Goal: Task Accomplishment & Management: Complete application form

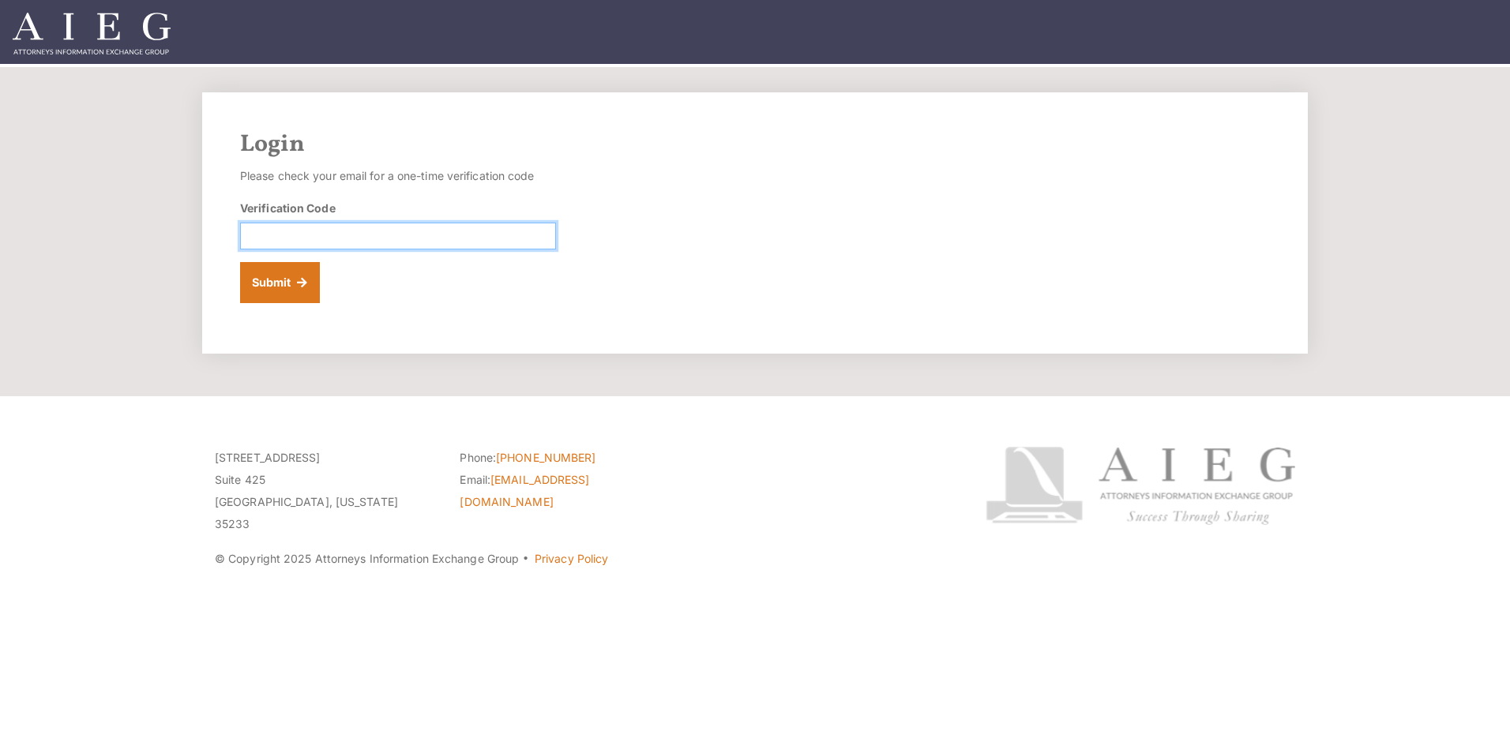
click at [433, 229] on input "Verification Code" at bounding box center [398, 236] width 316 height 27
type input "117964"
click at [294, 276] on button "Submit" at bounding box center [280, 282] width 80 height 41
click at [508, 242] on input "Verification Code" at bounding box center [398, 236] width 316 height 27
type input "328076"
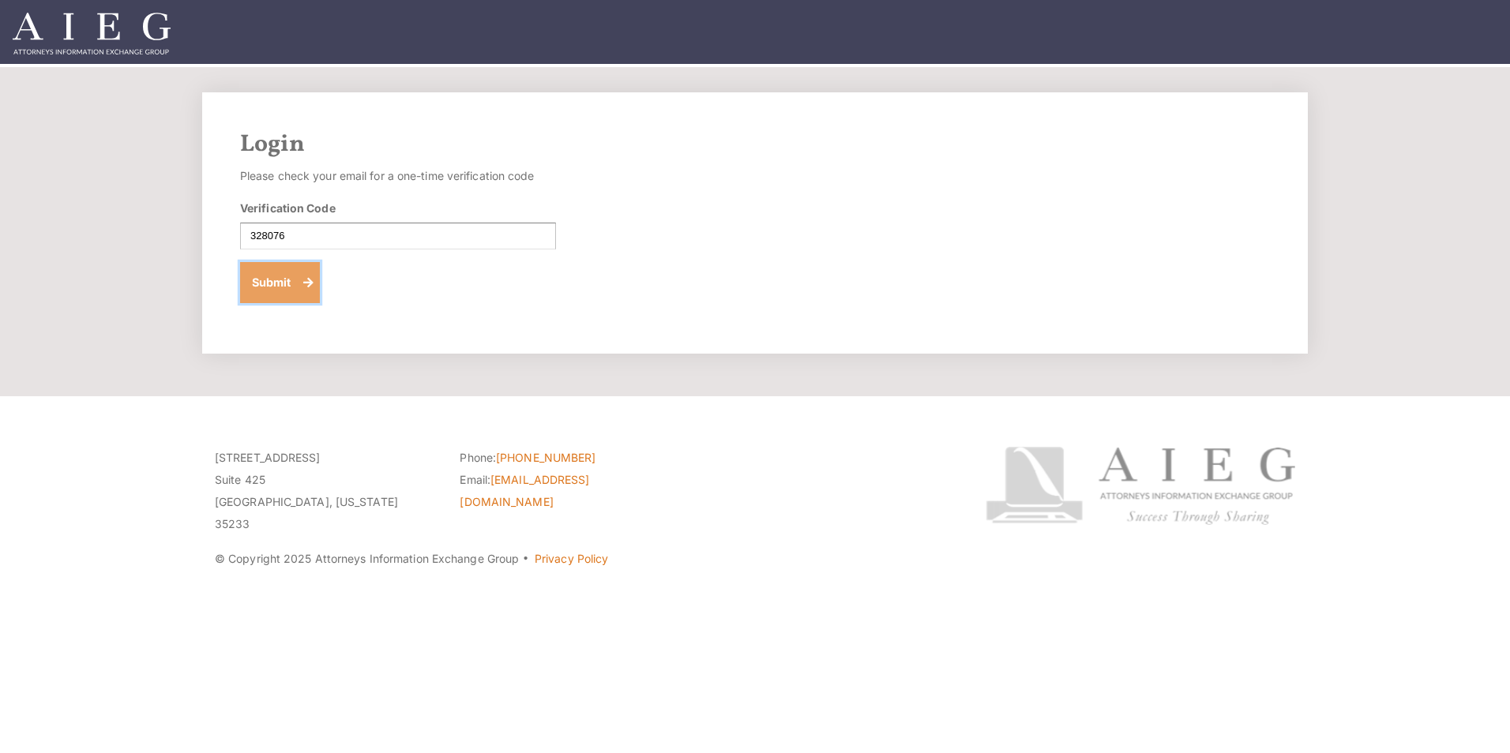
click at [291, 282] on button "Submit" at bounding box center [280, 282] width 80 height 41
click at [373, 231] on input "Verification Code" at bounding box center [398, 236] width 316 height 27
type input "586660"
click at [269, 279] on button "Submit" at bounding box center [280, 282] width 80 height 41
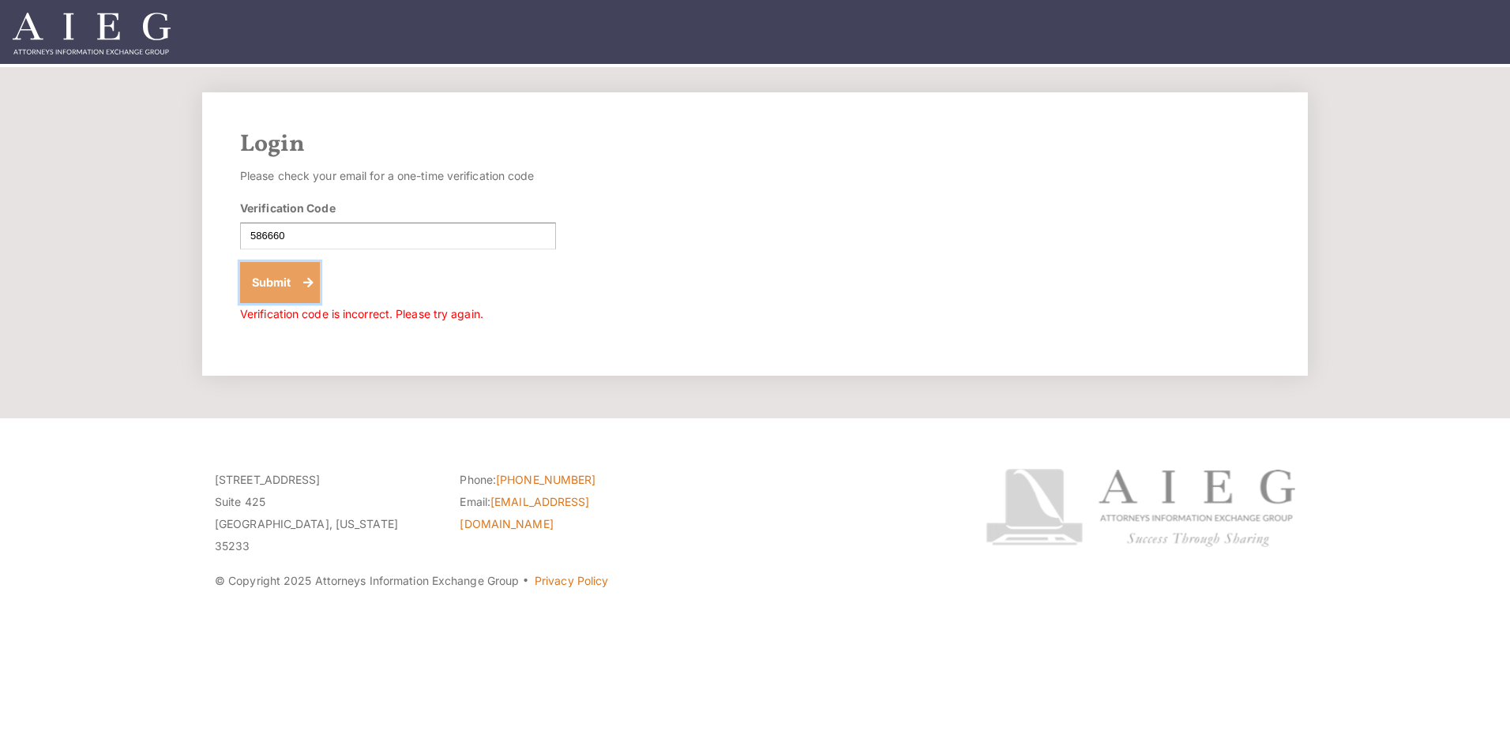
click at [277, 271] on button "Submit" at bounding box center [280, 282] width 80 height 41
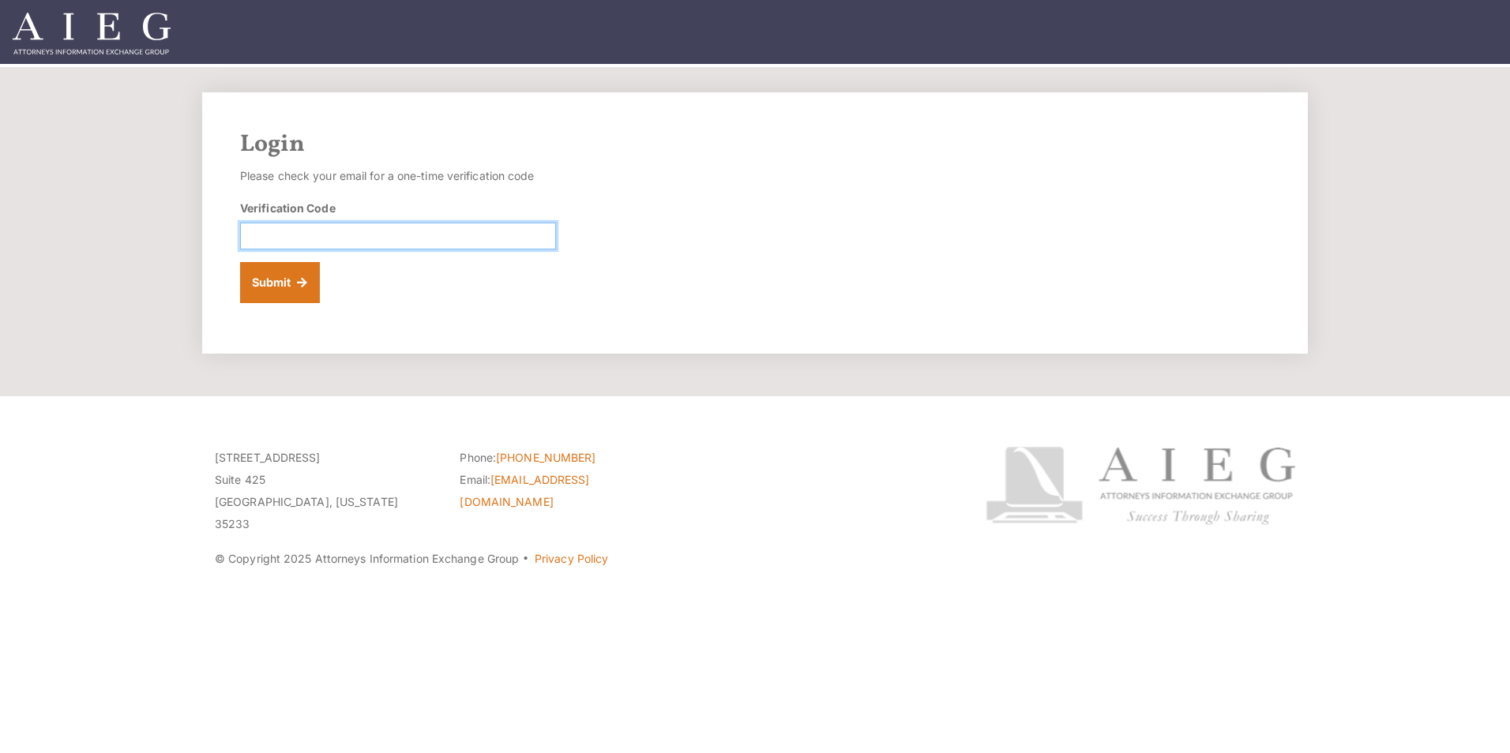
click at [309, 235] on input "Verification Code" at bounding box center [398, 236] width 316 height 27
type input "660832"
click at [283, 275] on button "Submit" at bounding box center [280, 282] width 80 height 41
click at [339, 226] on input "Verification Code" at bounding box center [398, 236] width 316 height 27
type input "844876"
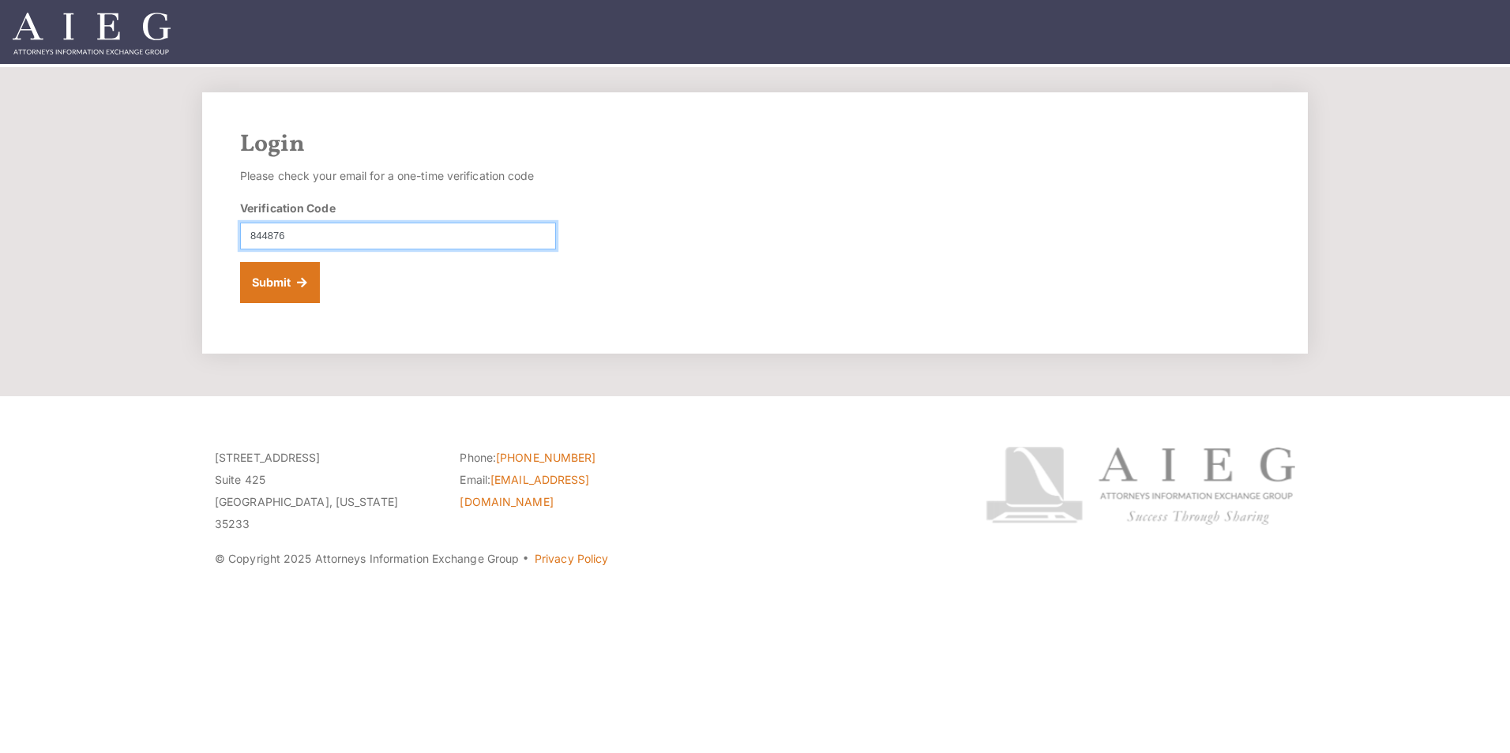
click at [240, 262] on button "Submit" at bounding box center [280, 282] width 80 height 41
click at [270, 279] on button "Submit" at bounding box center [280, 282] width 80 height 41
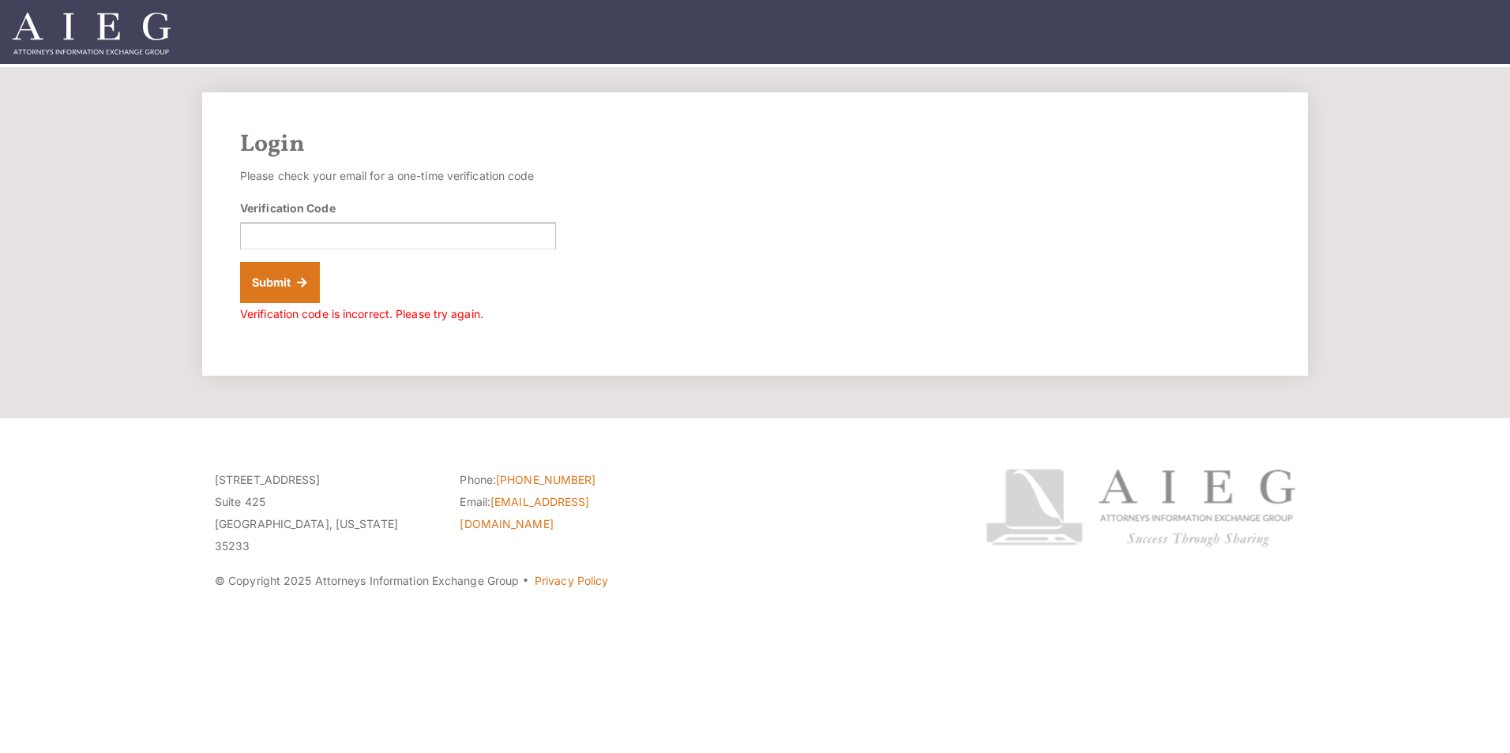
click at [617, 279] on div "Login Please check your email for a one-time verification code Verification Cod…" at bounding box center [754, 233] width 1105 height 283
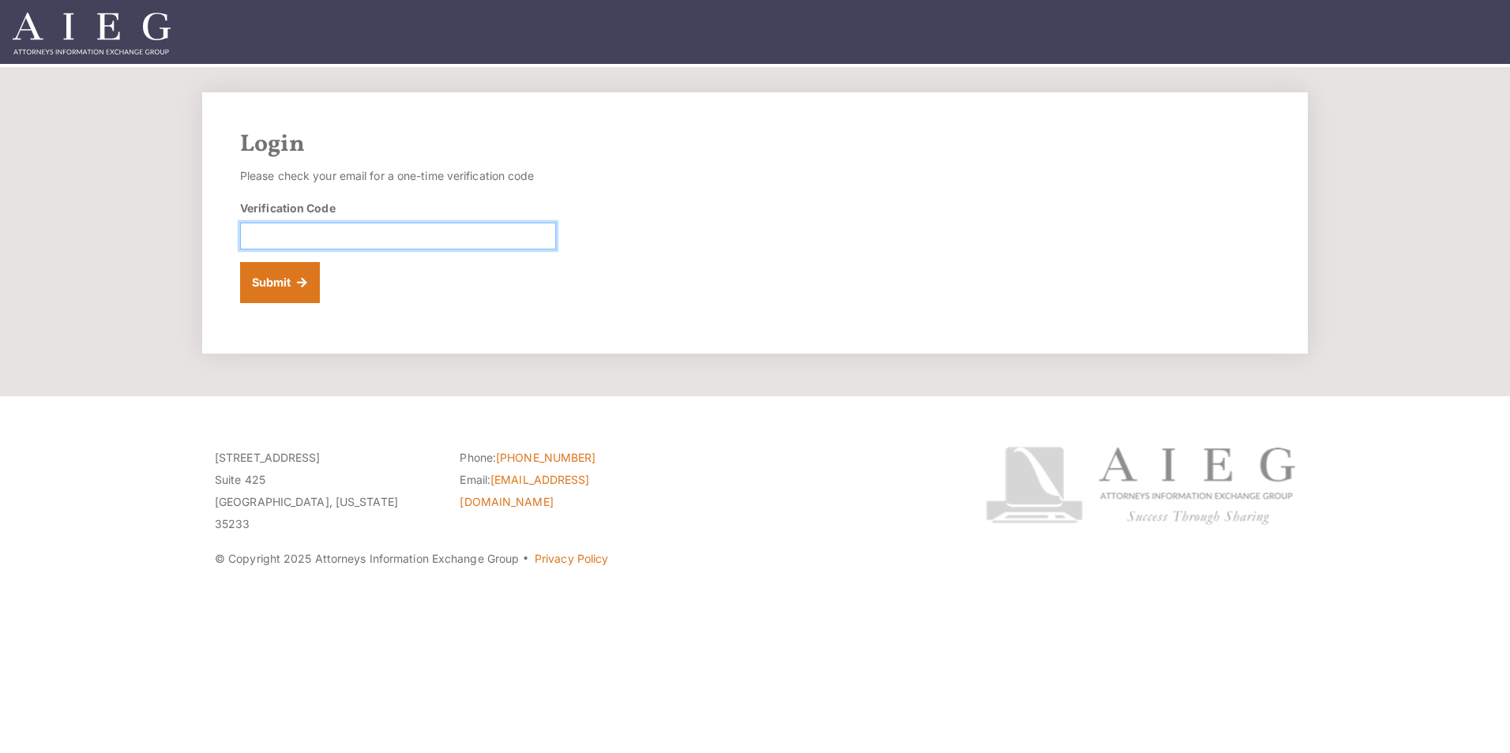
click at [437, 238] on input "Verification Code" at bounding box center [398, 236] width 316 height 27
type input "020846"
click at [268, 281] on button "Submit" at bounding box center [280, 282] width 80 height 41
click at [436, 242] on input "Verification Code" at bounding box center [398, 236] width 316 height 27
type input "664835"
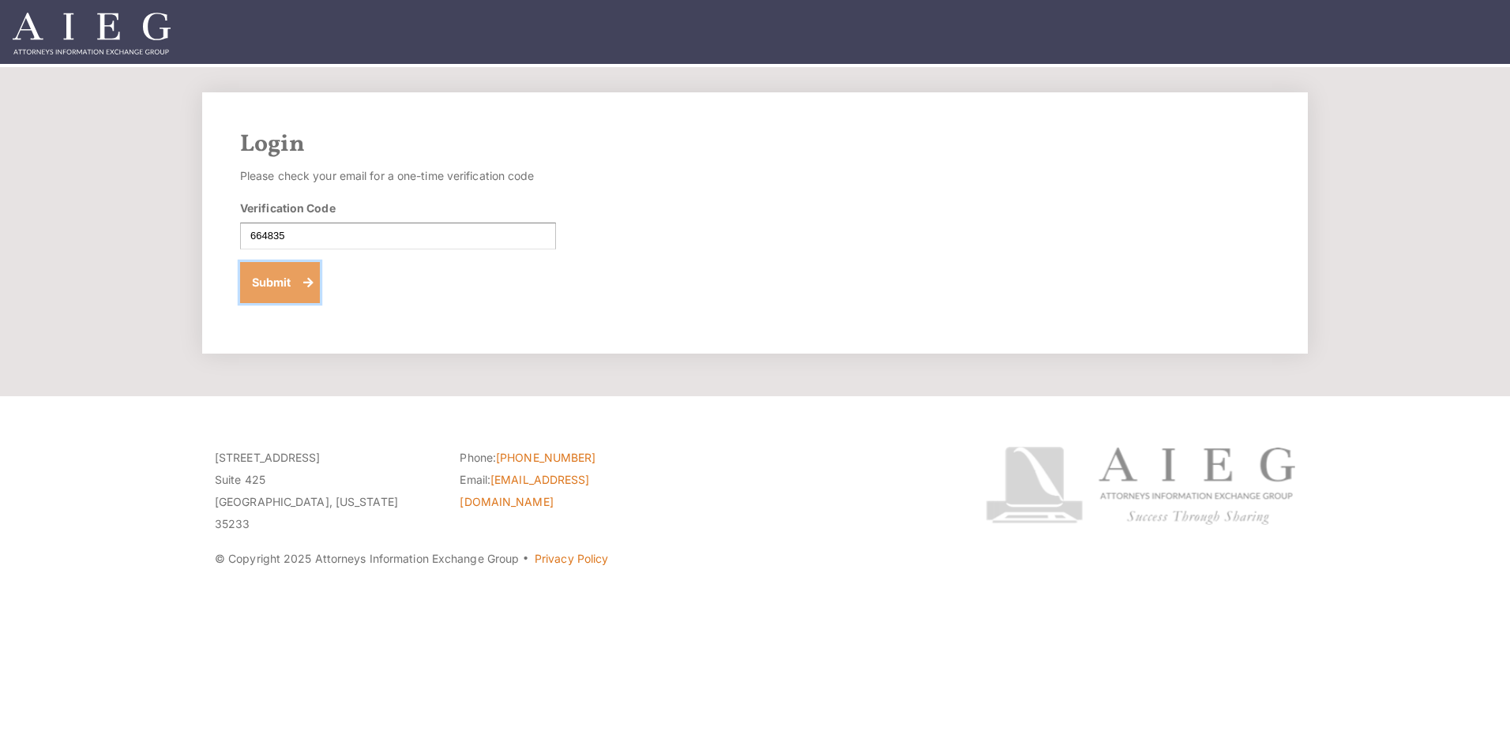
click at [265, 280] on button "Submit" at bounding box center [280, 282] width 80 height 41
